Goal: Task Accomplishment & Management: Manage account settings

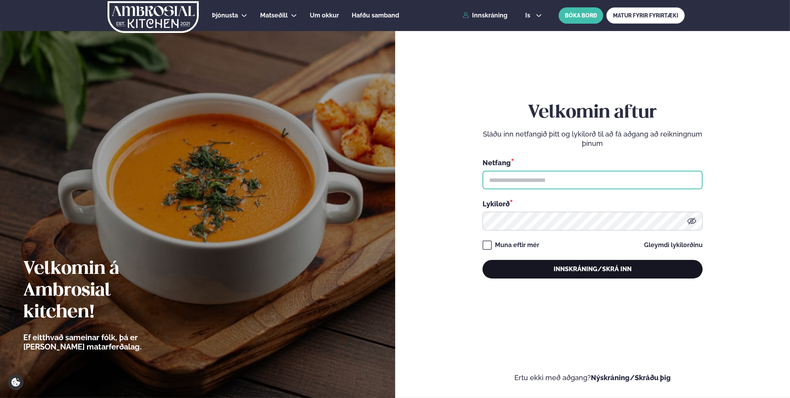
type input "**********"
click at [582, 271] on button "Innskráning/Skrá inn" at bounding box center [593, 269] width 220 height 19
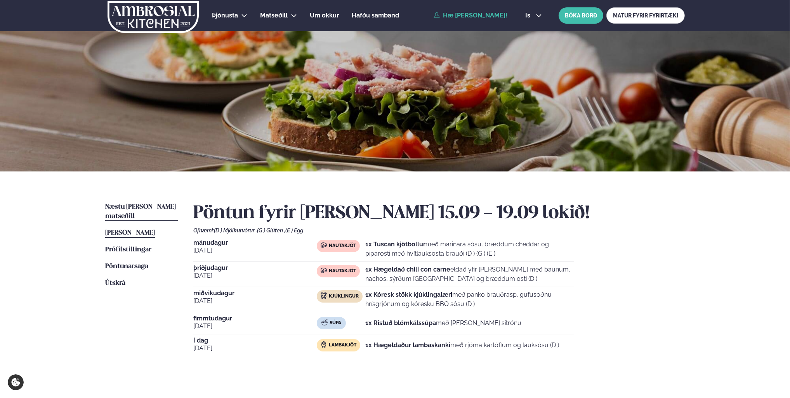
click at [137, 206] on span "Næstu [PERSON_NAME] matseðill" at bounding box center [140, 212] width 71 height 16
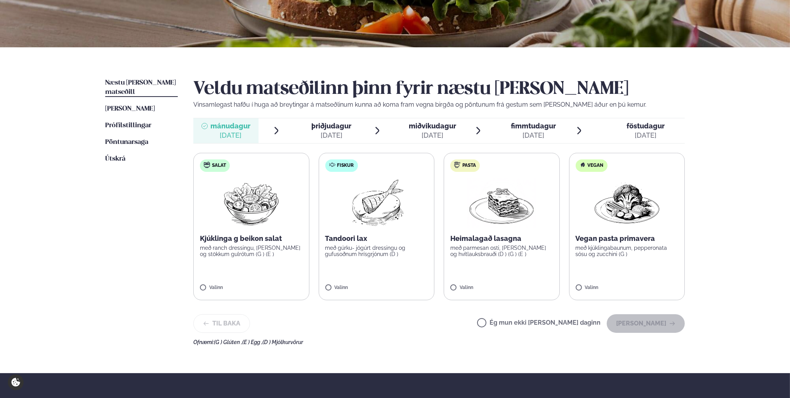
scroll to position [233, 0]
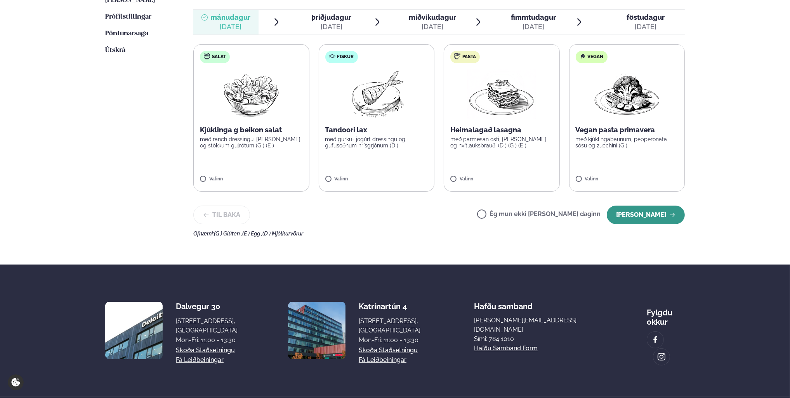
click at [636, 217] on button "[PERSON_NAME]" at bounding box center [646, 215] width 78 height 19
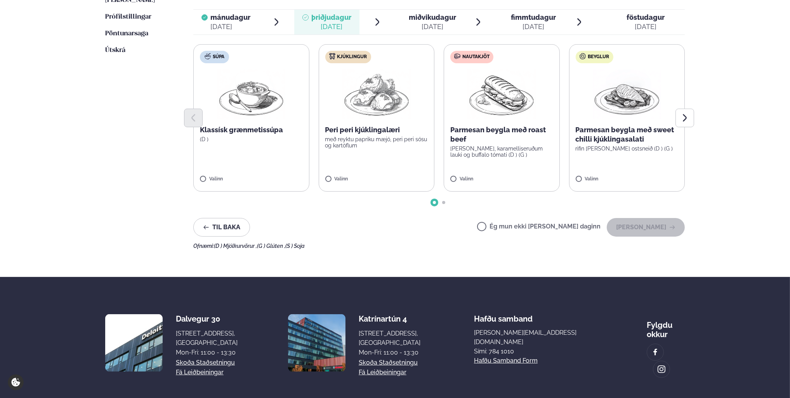
click at [509, 226] on label "Ég mun ekki [PERSON_NAME] daginn" at bounding box center [539, 228] width 124 height 8
click at [658, 230] on button "[PERSON_NAME]" at bounding box center [646, 227] width 78 height 19
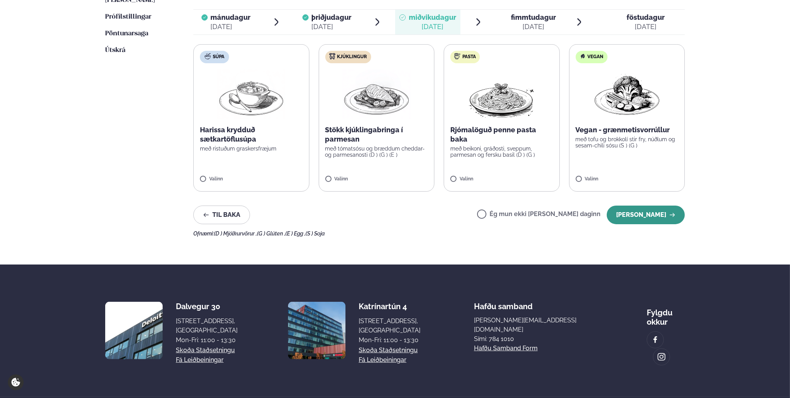
click at [654, 223] on button "[PERSON_NAME]" at bounding box center [646, 215] width 78 height 19
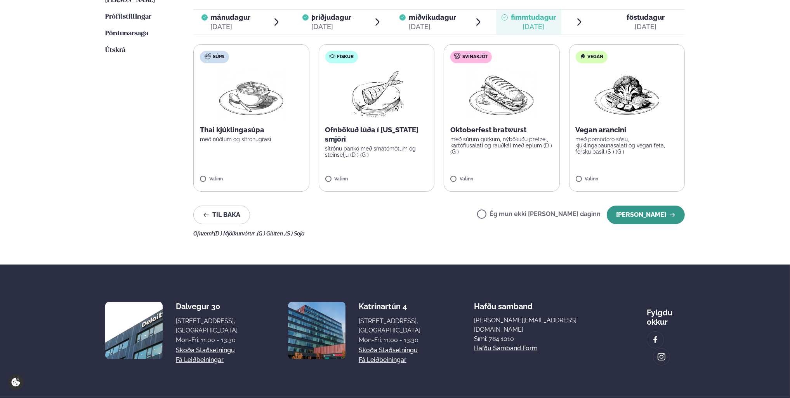
click at [632, 219] on button "[PERSON_NAME]" at bounding box center [646, 215] width 78 height 19
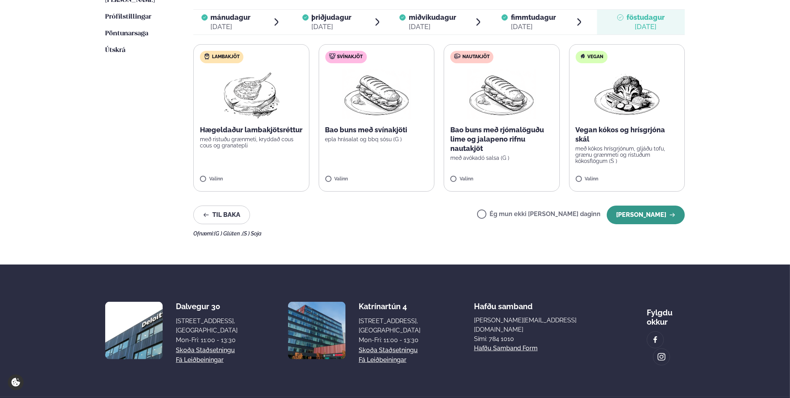
click at [622, 216] on button "[PERSON_NAME]" at bounding box center [646, 215] width 78 height 19
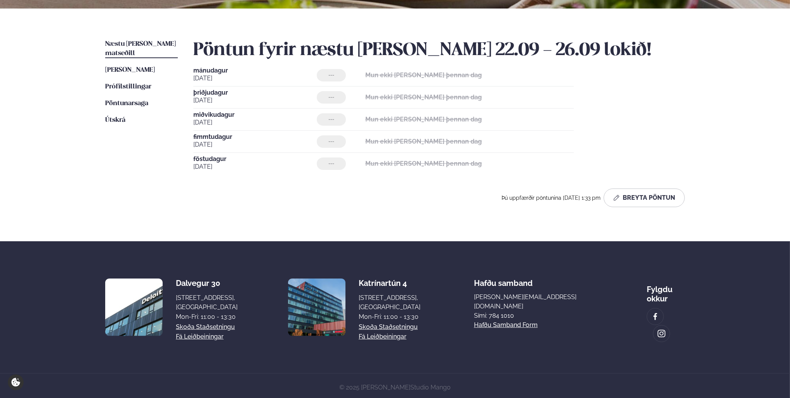
scroll to position [0, 0]
